Goal: Complete application form: Complete application form

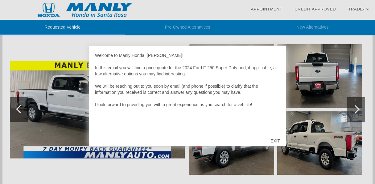
scroll to position [114, 0]
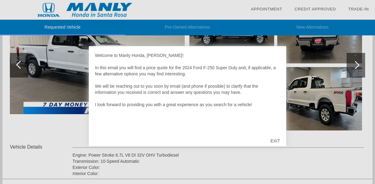
click at [276, 140] on div "EXIT" at bounding box center [275, 141] width 22 height 18
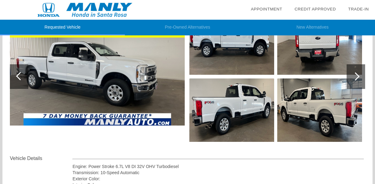
scroll to position [0, 0]
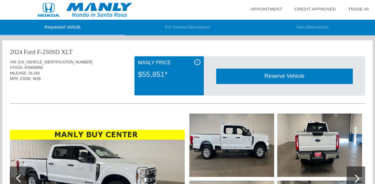
click at [197, 61] on span "i" at bounding box center [197, 62] width 1 height 4
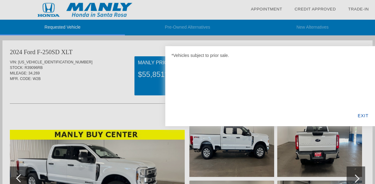
click at [102, 71] on div at bounding box center [187, 92] width 375 height 184
click at [93, 76] on div at bounding box center [187, 92] width 375 height 184
click at [360, 113] on div "EXIT" at bounding box center [363, 115] width 24 height 21
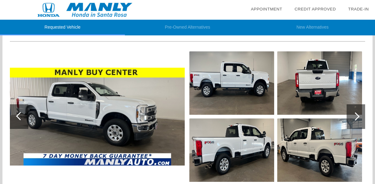
scroll to position [62, 0]
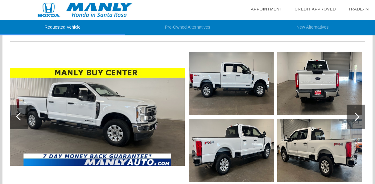
click at [358, 118] on div at bounding box center [355, 117] width 8 height 8
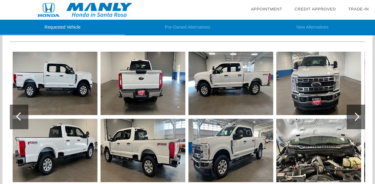
click at [40, 86] on img at bounding box center [55, 84] width 85 height 64
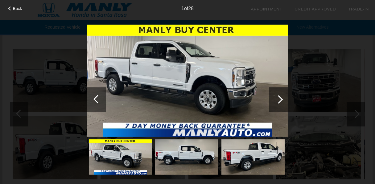
scroll to position [67, 0]
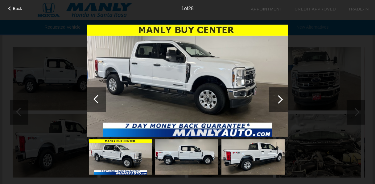
click at [251, 64] on img at bounding box center [187, 80] width 200 height 113
click at [264, 65] on img at bounding box center [187, 80] width 200 height 113
click at [280, 100] on div at bounding box center [278, 99] width 8 height 8
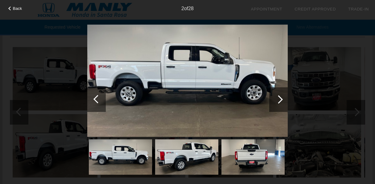
click at [281, 99] on div at bounding box center [278, 99] width 8 height 8
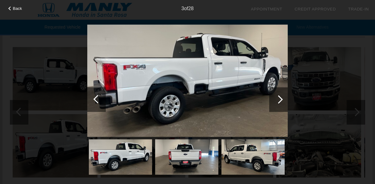
click at [281, 99] on div at bounding box center [278, 99] width 8 height 8
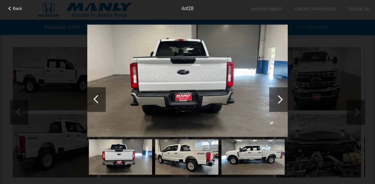
click at [281, 99] on div at bounding box center [278, 99] width 8 height 8
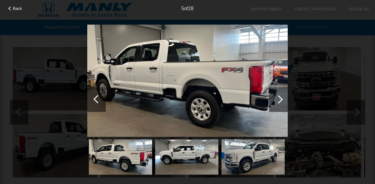
click at [281, 99] on div at bounding box center [278, 99] width 8 height 8
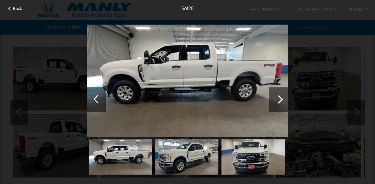
click at [281, 99] on div at bounding box center [278, 99] width 8 height 8
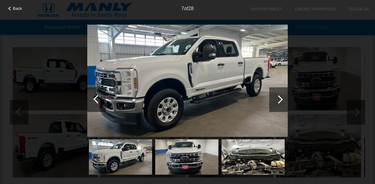
click at [281, 99] on div at bounding box center [278, 99] width 8 height 8
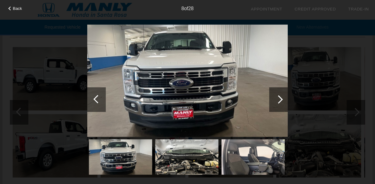
click at [281, 99] on div at bounding box center [278, 99] width 8 height 8
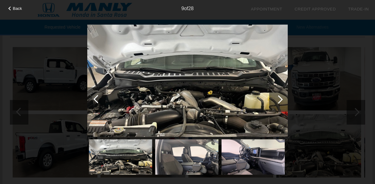
click at [281, 99] on div at bounding box center [278, 99] width 8 height 8
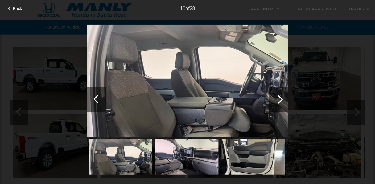
click at [281, 99] on div at bounding box center [278, 99] width 8 height 8
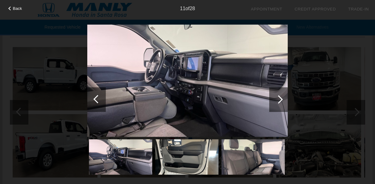
click at [281, 99] on div at bounding box center [278, 99] width 8 height 8
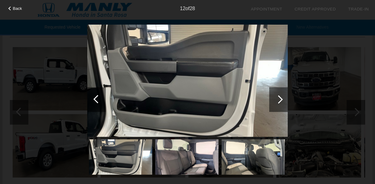
click at [281, 99] on div at bounding box center [278, 99] width 8 height 8
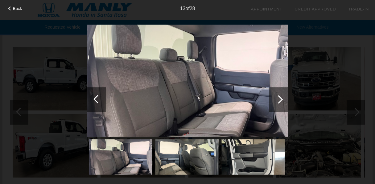
click at [281, 99] on div at bounding box center [278, 99] width 8 height 8
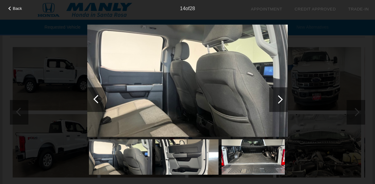
click at [281, 99] on div at bounding box center [278, 99] width 8 height 8
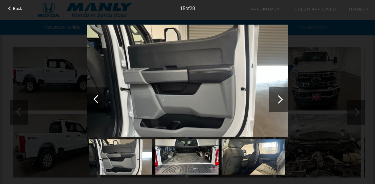
click at [280, 99] on div at bounding box center [278, 99] width 8 height 8
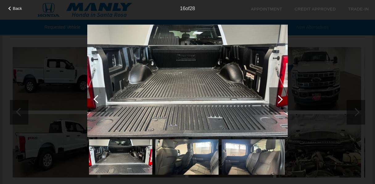
click at [280, 99] on div at bounding box center [278, 99] width 8 height 8
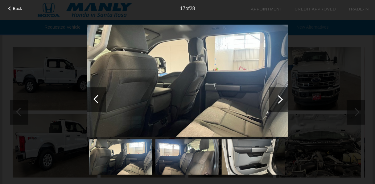
click at [280, 99] on div at bounding box center [278, 99] width 8 height 8
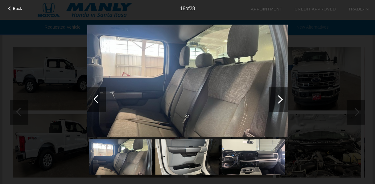
click at [280, 99] on div at bounding box center [278, 99] width 8 height 8
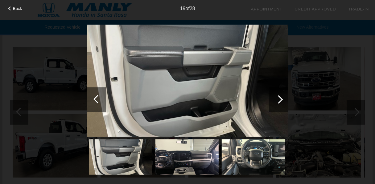
click at [280, 99] on div at bounding box center [278, 99] width 8 height 8
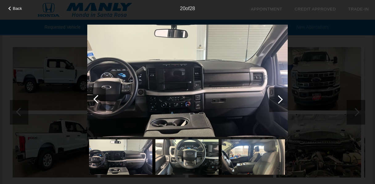
click at [179, 105] on img at bounding box center [187, 80] width 200 height 113
click at [279, 101] on div at bounding box center [278, 99] width 8 height 8
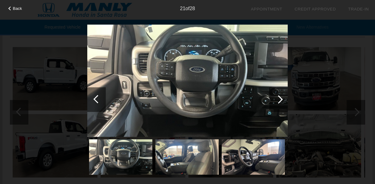
click at [280, 100] on div at bounding box center [278, 99] width 8 height 8
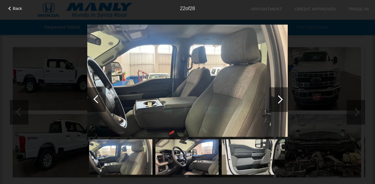
click at [280, 100] on div at bounding box center [278, 99] width 8 height 8
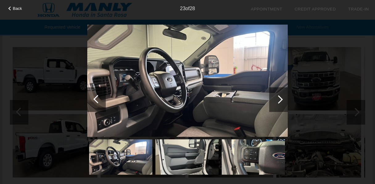
click at [280, 100] on div at bounding box center [278, 99] width 8 height 8
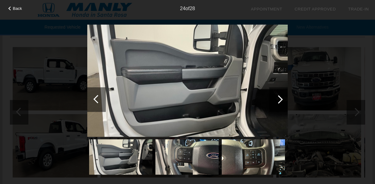
click at [280, 100] on div at bounding box center [278, 99] width 8 height 8
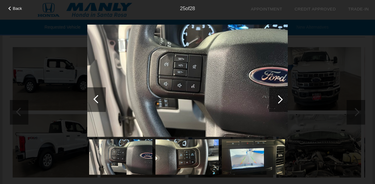
click at [280, 100] on div at bounding box center [278, 99] width 8 height 8
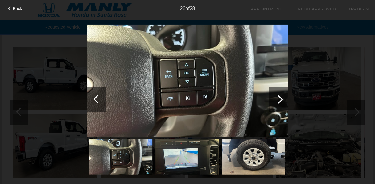
click at [280, 100] on div at bounding box center [278, 99] width 8 height 8
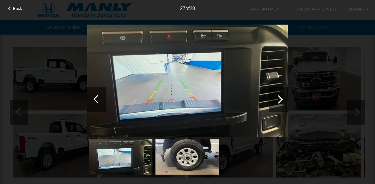
click at [280, 100] on div at bounding box center [278, 99] width 8 height 8
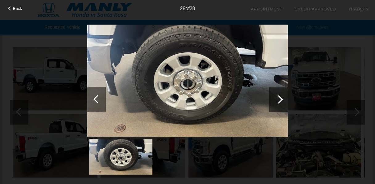
click at [280, 100] on div at bounding box center [278, 99] width 8 height 8
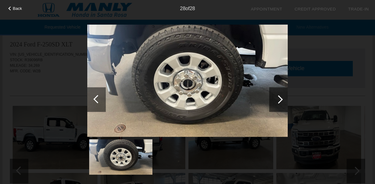
scroll to position [0, 0]
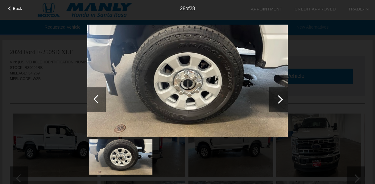
click at [244, 98] on img at bounding box center [187, 80] width 200 height 113
click at [93, 99] on div at bounding box center [96, 99] width 18 height 25
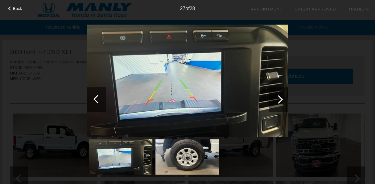
click at [96, 97] on div at bounding box center [97, 99] width 8 height 8
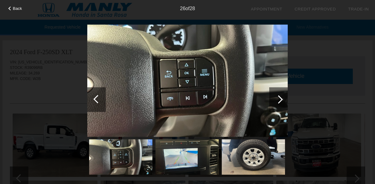
click at [100, 97] on div at bounding box center [97, 99] width 8 height 8
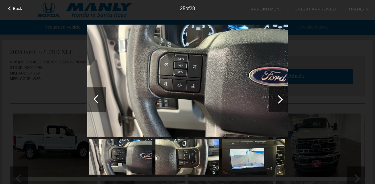
click at [100, 97] on div at bounding box center [97, 99] width 8 height 8
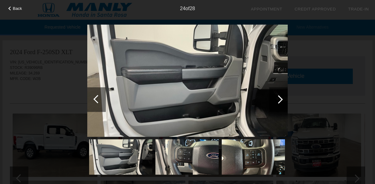
click at [100, 97] on div at bounding box center [97, 99] width 8 height 8
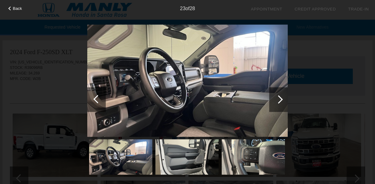
click at [96, 99] on div at bounding box center [97, 99] width 8 height 8
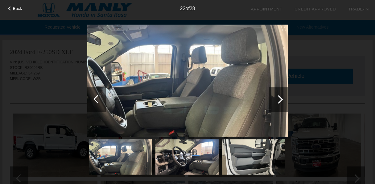
click at [96, 99] on div at bounding box center [97, 99] width 8 height 8
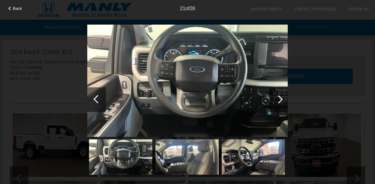
click at [96, 99] on div at bounding box center [97, 99] width 8 height 8
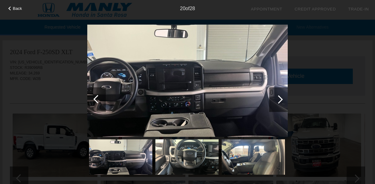
click at [96, 99] on div at bounding box center [97, 99] width 8 height 8
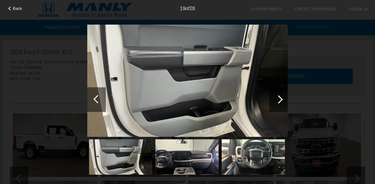
click at [96, 99] on div at bounding box center [97, 99] width 8 height 8
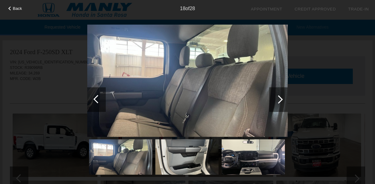
click at [96, 99] on div at bounding box center [97, 99] width 8 height 8
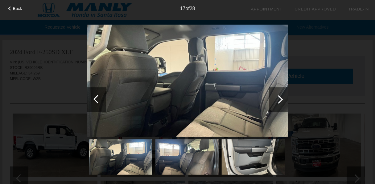
click at [96, 99] on div at bounding box center [97, 99] width 8 height 8
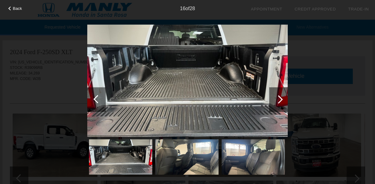
click at [96, 99] on div at bounding box center [97, 99] width 8 height 8
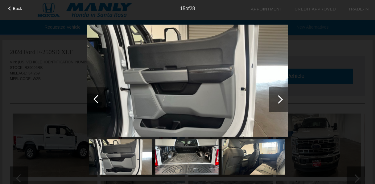
click at [278, 99] on div at bounding box center [278, 99] width 8 height 8
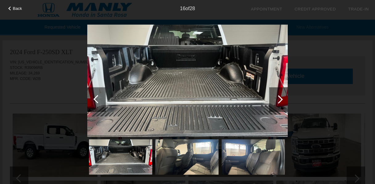
click at [94, 100] on div at bounding box center [97, 99] width 8 height 8
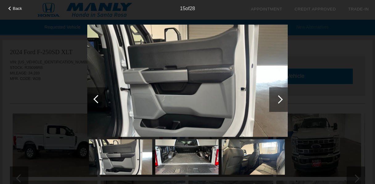
click at [94, 100] on div at bounding box center [97, 99] width 8 height 8
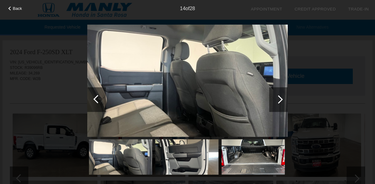
click at [94, 100] on div at bounding box center [97, 99] width 8 height 8
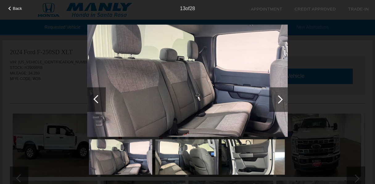
click at [94, 100] on div at bounding box center [97, 99] width 8 height 8
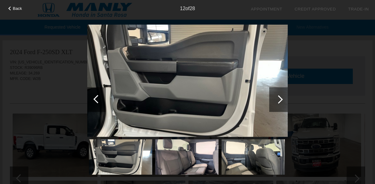
click at [94, 100] on div at bounding box center [97, 99] width 8 height 8
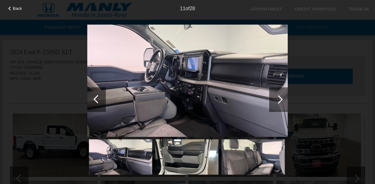
click at [94, 100] on div at bounding box center [97, 99] width 8 height 8
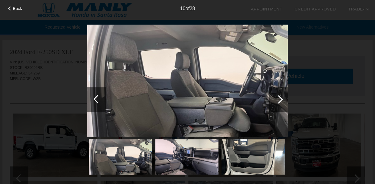
click at [94, 100] on div at bounding box center [97, 99] width 8 height 8
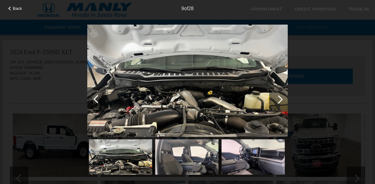
click at [94, 100] on div at bounding box center [97, 99] width 8 height 8
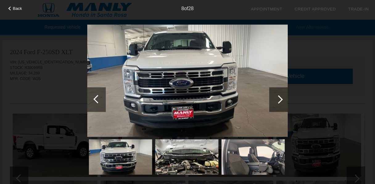
click at [94, 100] on div at bounding box center [97, 99] width 8 height 8
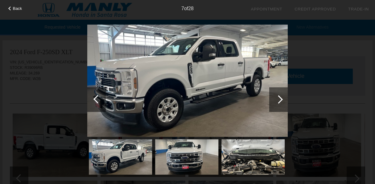
click at [94, 100] on div at bounding box center [97, 99] width 8 height 8
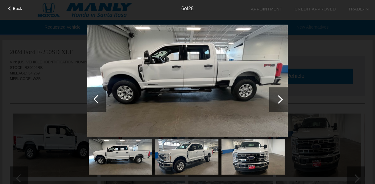
click at [94, 100] on div at bounding box center [97, 99] width 8 height 8
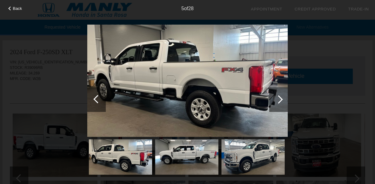
click at [94, 100] on div at bounding box center [97, 99] width 8 height 8
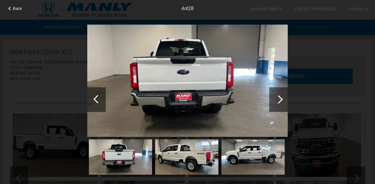
click at [94, 100] on div at bounding box center [97, 99] width 8 height 8
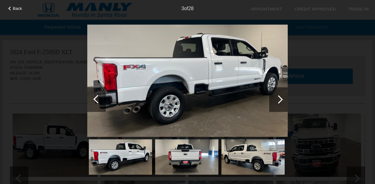
click at [94, 100] on div at bounding box center [97, 99] width 8 height 8
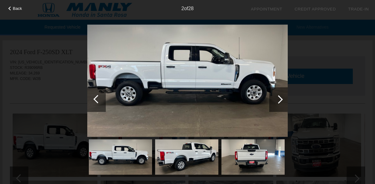
click at [94, 100] on div at bounding box center [97, 99] width 8 height 8
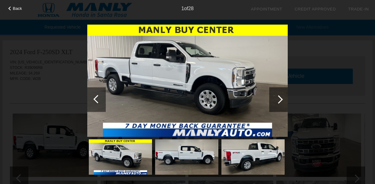
click at [94, 100] on div at bounding box center [97, 99] width 8 height 8
click at [279, 100] on div at bounding box center [278, 99] width 8 height 8
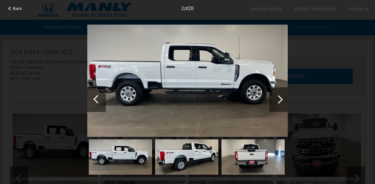
click at [279, 98] on div at bounding box center [278, 99] width 8 height 8
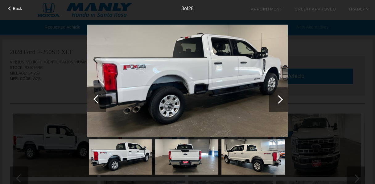
click at [279, 98] on div at bounding box center [278, 99] width 8 height 8
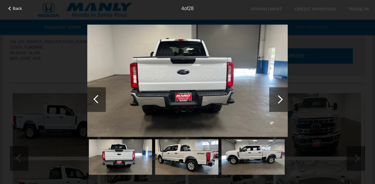
scroll to position [104, 0]
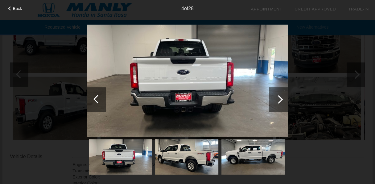
click at [278, 102] on div at bounding box center [278, 99] width 8 height 8
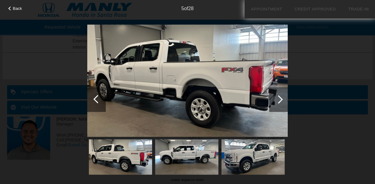
scroll to position [154, 0]
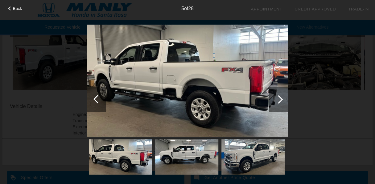
click at [279, 101] on div at bounding box center [278, 99] width 8 height 8
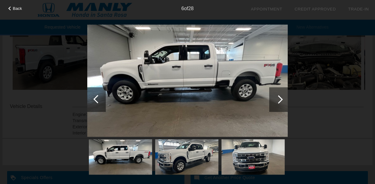
click at [316, 147] on div "Back 6 of 28" at bounding box center [187, 92] width 375 height 184
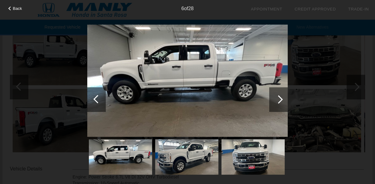
scroll to position [88, 0]
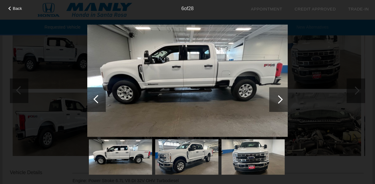
click at [278, 26] on img at bounding box center [187, 80] width 200 height 113
click at [300, 25] on div "Back 6 of 28" at bounding box center [187, 92] width 375 height 184
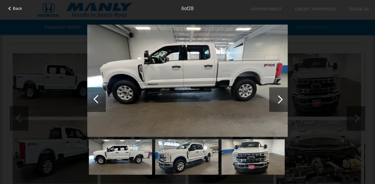
scroll to position [0, 0]
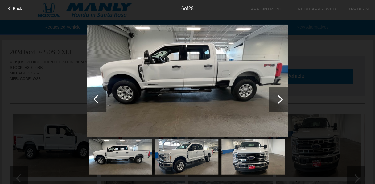
click at [350, 31] on div "Back 6 of 28" at bounding box center [187, 92] width 375 height 184
click at [186, 10] on div "6 of 28" at bounding box center [187, 6] width 375 height 12
click at [19, 9] on span "Back" at bounding box center [17, 8] width 9 height 5
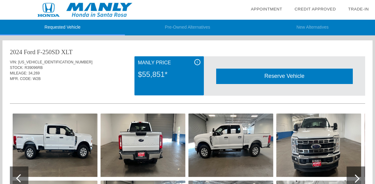
click at [173, 81] on div "$55,851*" at bounding box center [169, 75] width 62 height 16
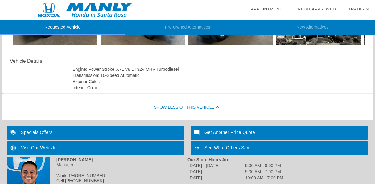
scroll to position [121, 0]
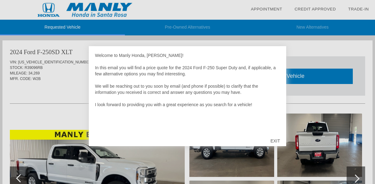
click at [275, 140] on div "EXIT" at bounding box center [275, 141] width 22 height 18
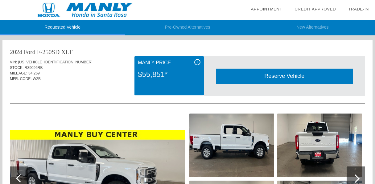
click at [184, 27] on li "Pre-Owned Alternatives" at bounding box center [187, 28] width 125 height 16
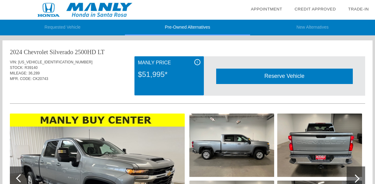
click at [72, 26] on li "Requested Vehicle" at bounding box center [62, 28] width 125 height 16
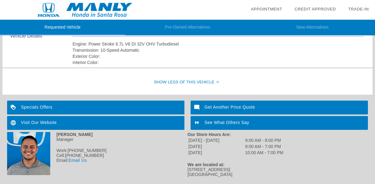
scroll to position [241, 0]
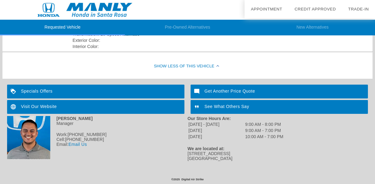
click at [44, 90] on div "Specials Offers" at bounding box center [95, 92] width 177 height 14
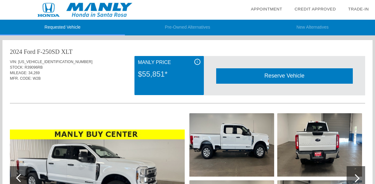
scroll to position [0, 0]
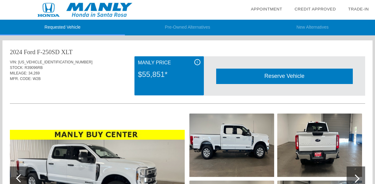
click at [287, 76] on div "Reserve Vehicle" at bounding box center [284, 76] width 137 height 15
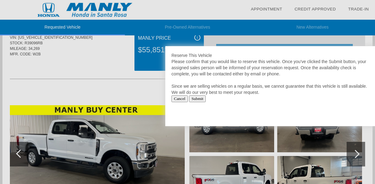
scroll to position [25, 0]
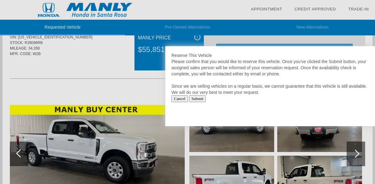
click at [206, 98] on input "Submit" at bounding box center [197, 99] width 17 height 7
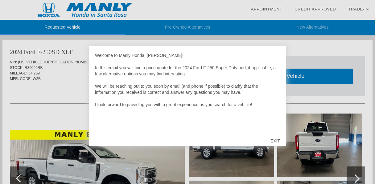
click at [275, 138] on div "EXIT" at bounding box center [275, 141] width 22 height 18
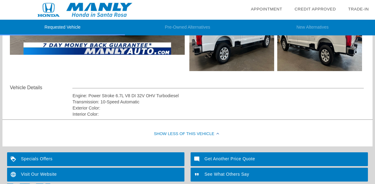
scroll to position [241, 0]
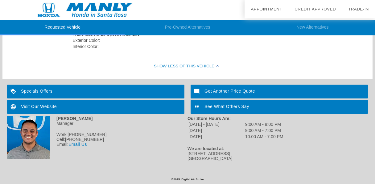
click at [75, 144] on link "Email Us" at bounding box center [77, 144] width 18 height 5
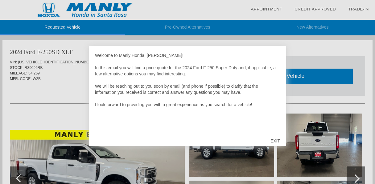
click at [277, 141] on div "EXIT" at bounding box center [275, 141] width 22 height 18
